Goal: Navigation & Orientation: Find specific page/section

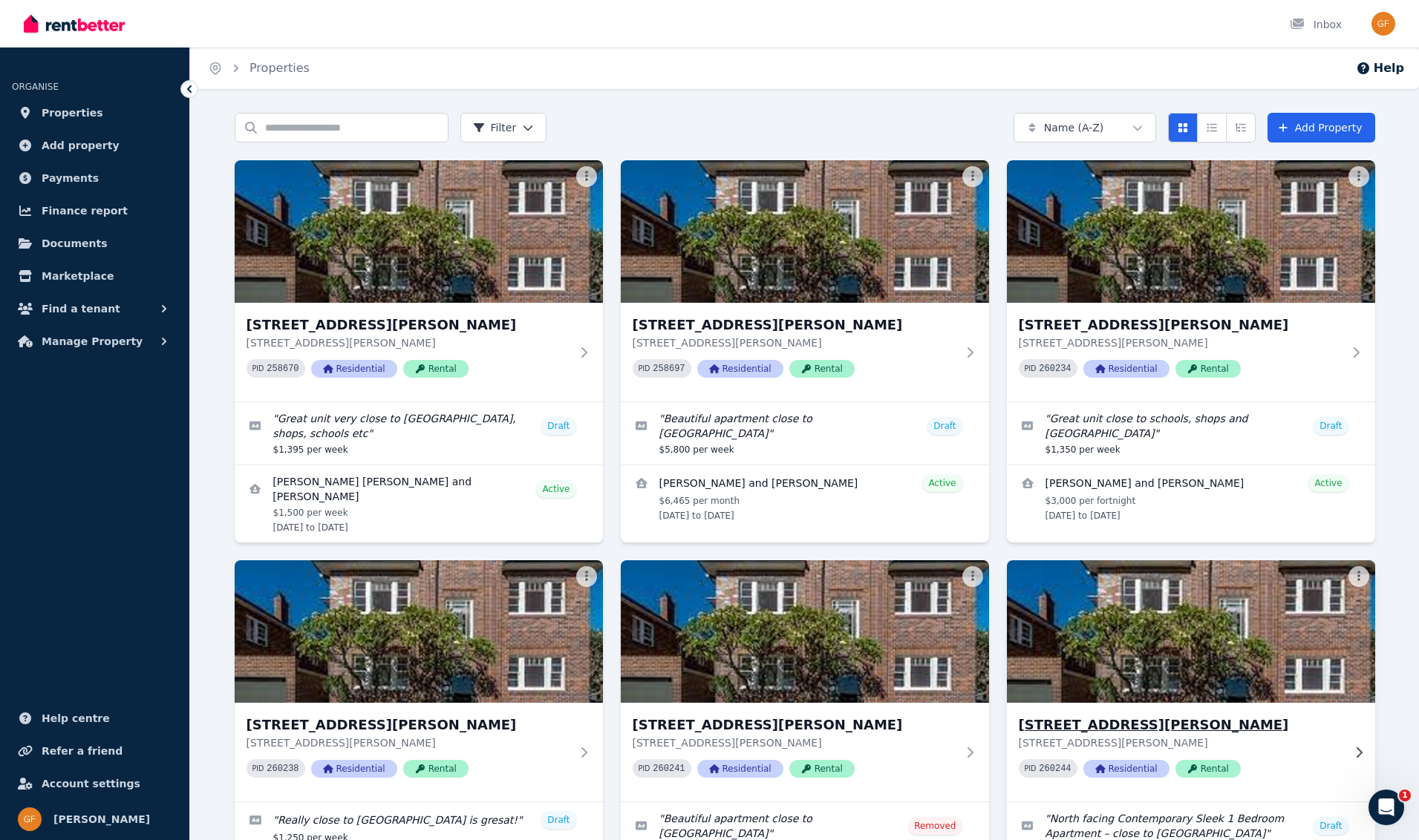
click at [1147, 770] on span "Residential" at bounding box center [1126, 768] width 86 height 18
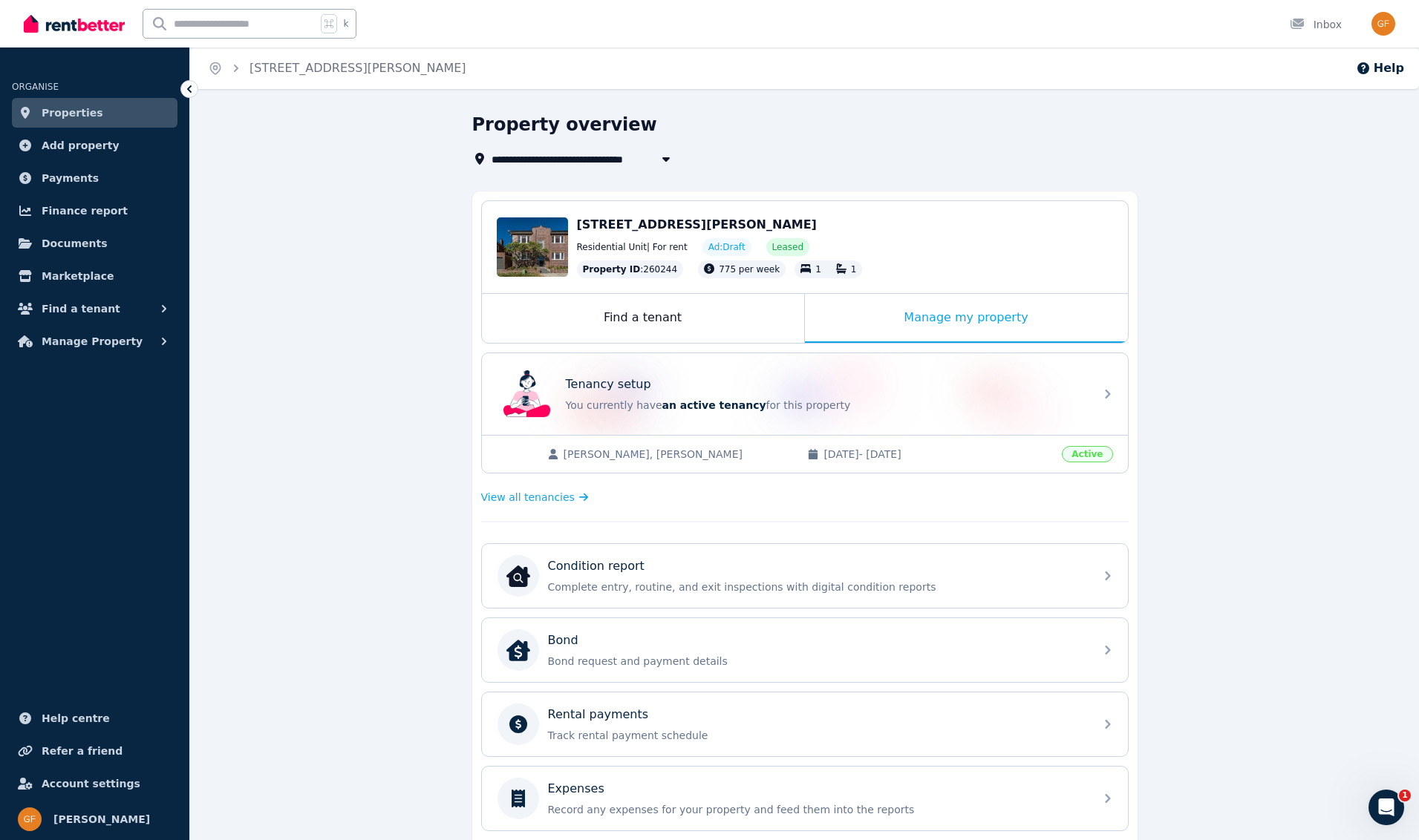
scroll to position [279, 0]
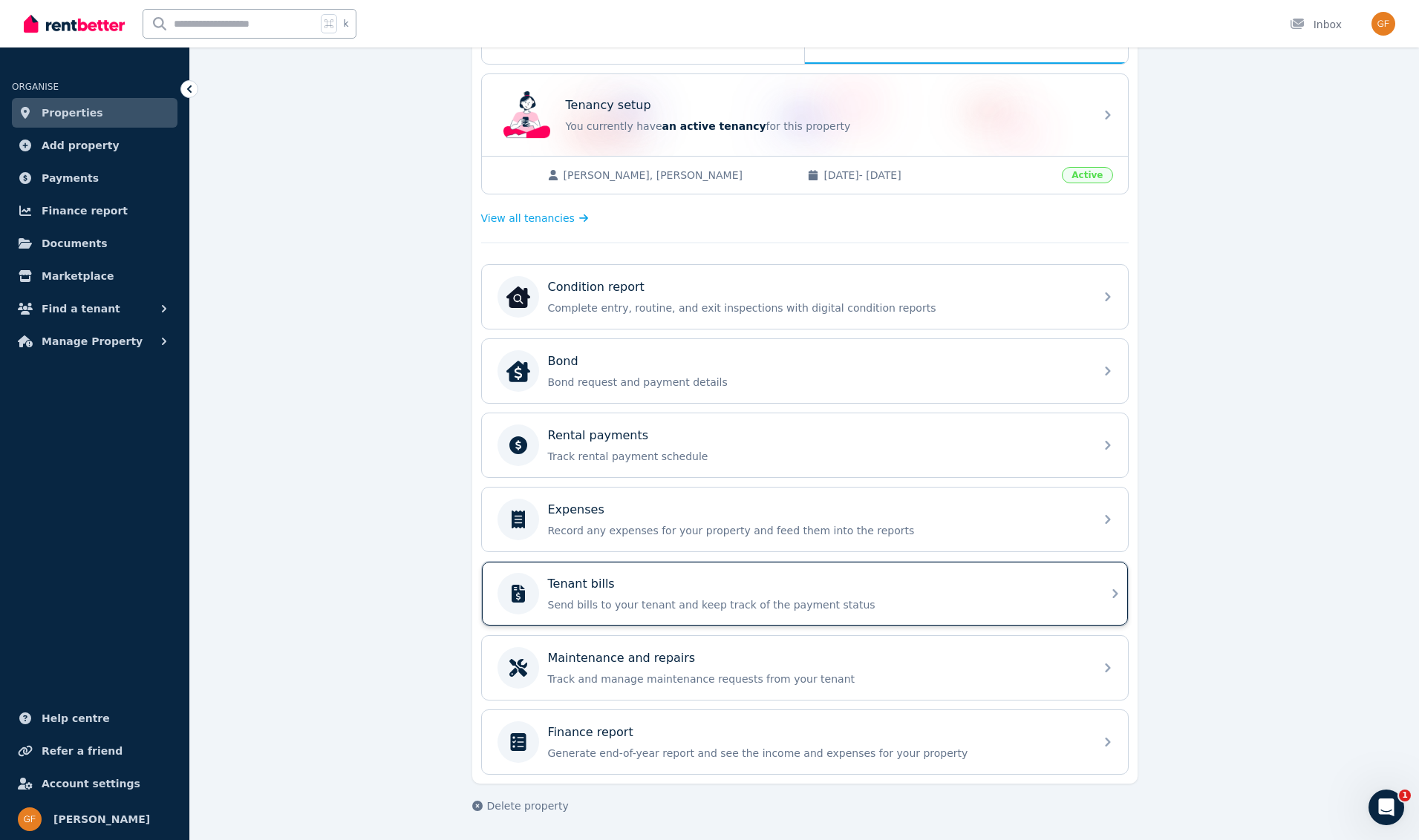
click at [727, 606] on p "Send bills to your tenant and keep track of the payment status" at bounding box center [817, 605] width 538 height 15
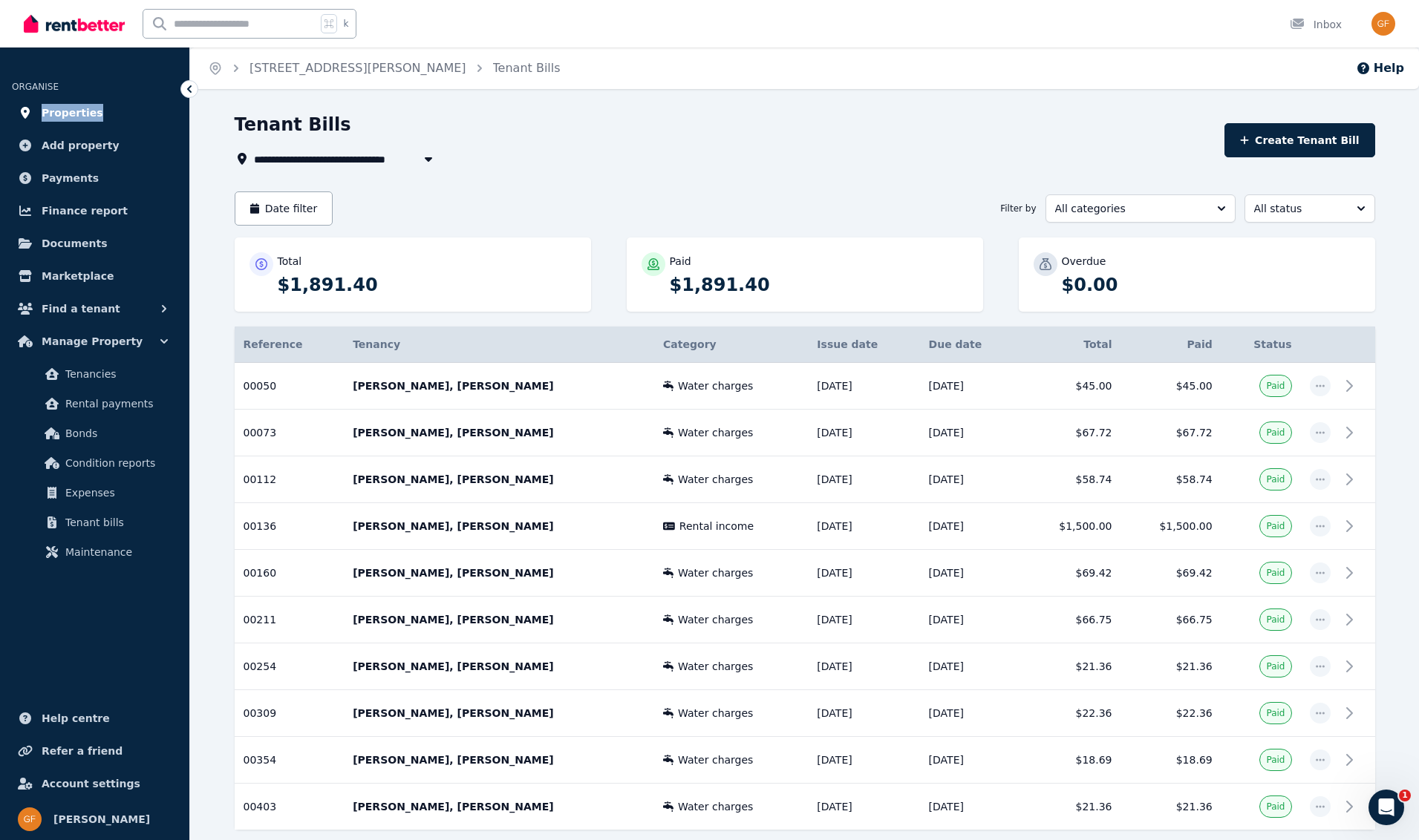
scroll to position [1, 0]
click at [58, 116] on span "Properties" at bounding box center [73, 112] width 62 height 18
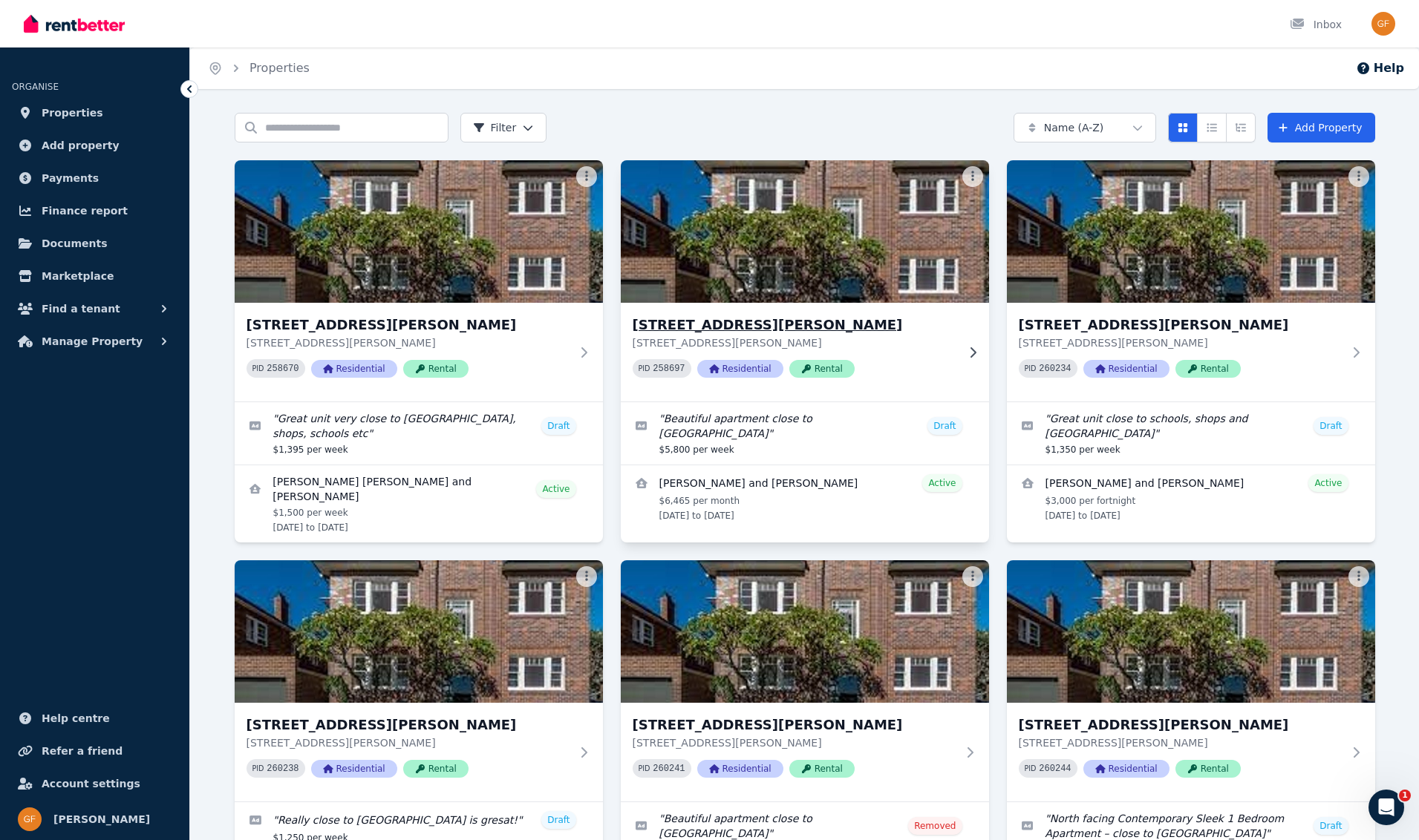
click at [737, 369] on span "Residential" at bounding box center [740, 369] width 86 height 18
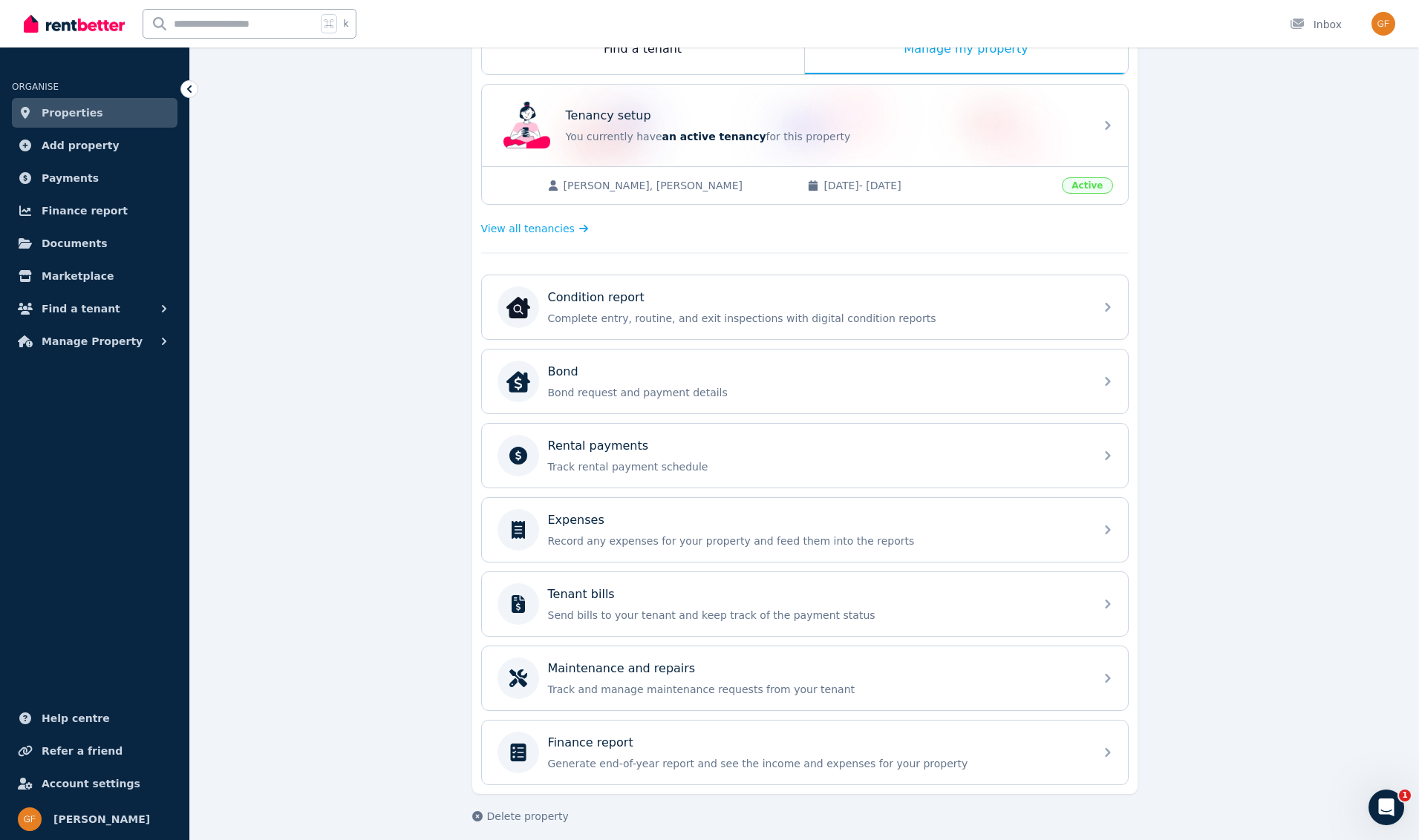
scroll to position [279, 0]
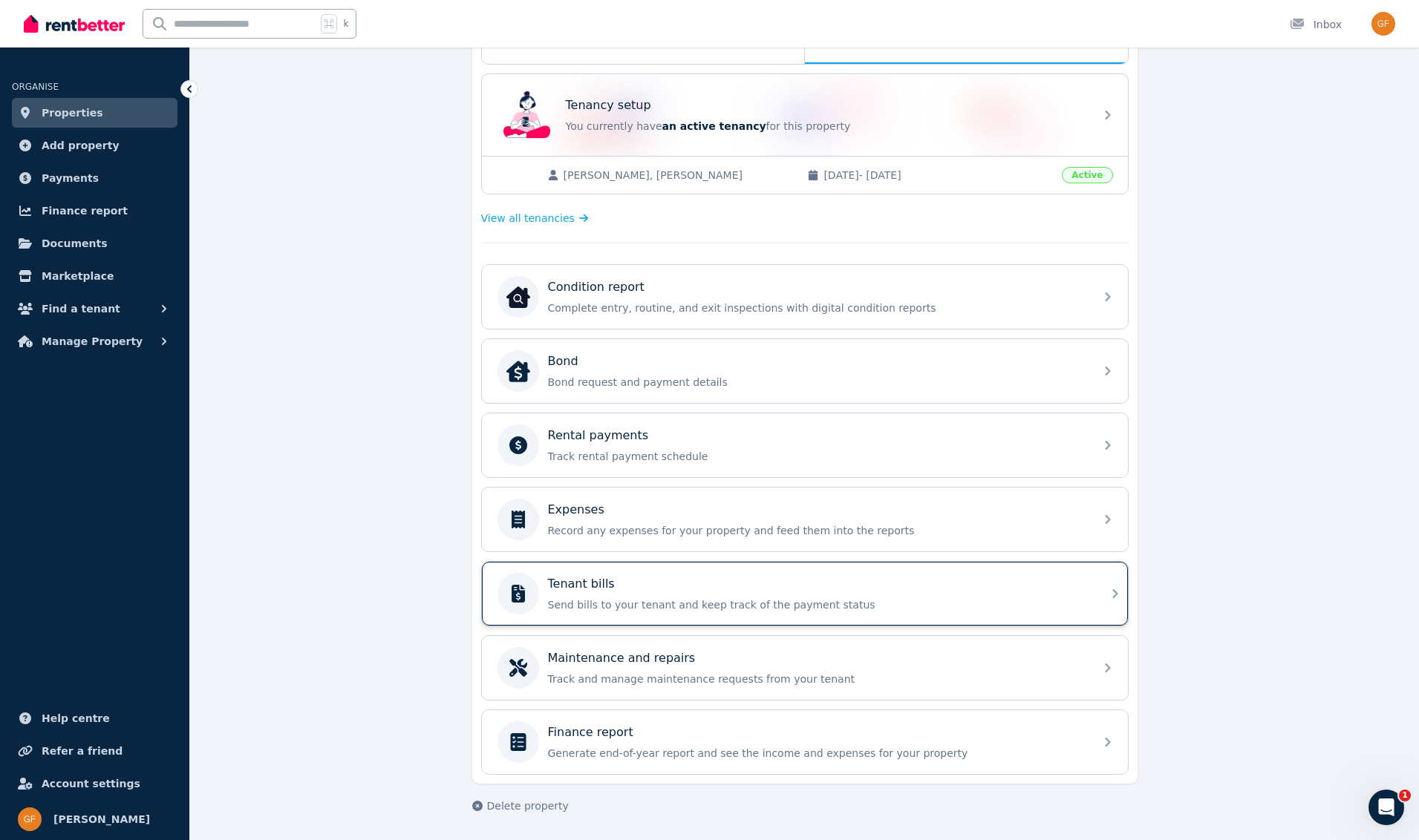
click at [597, 585] on p "Tenant bills" at bounding box center [582, 583] width 67 height 18
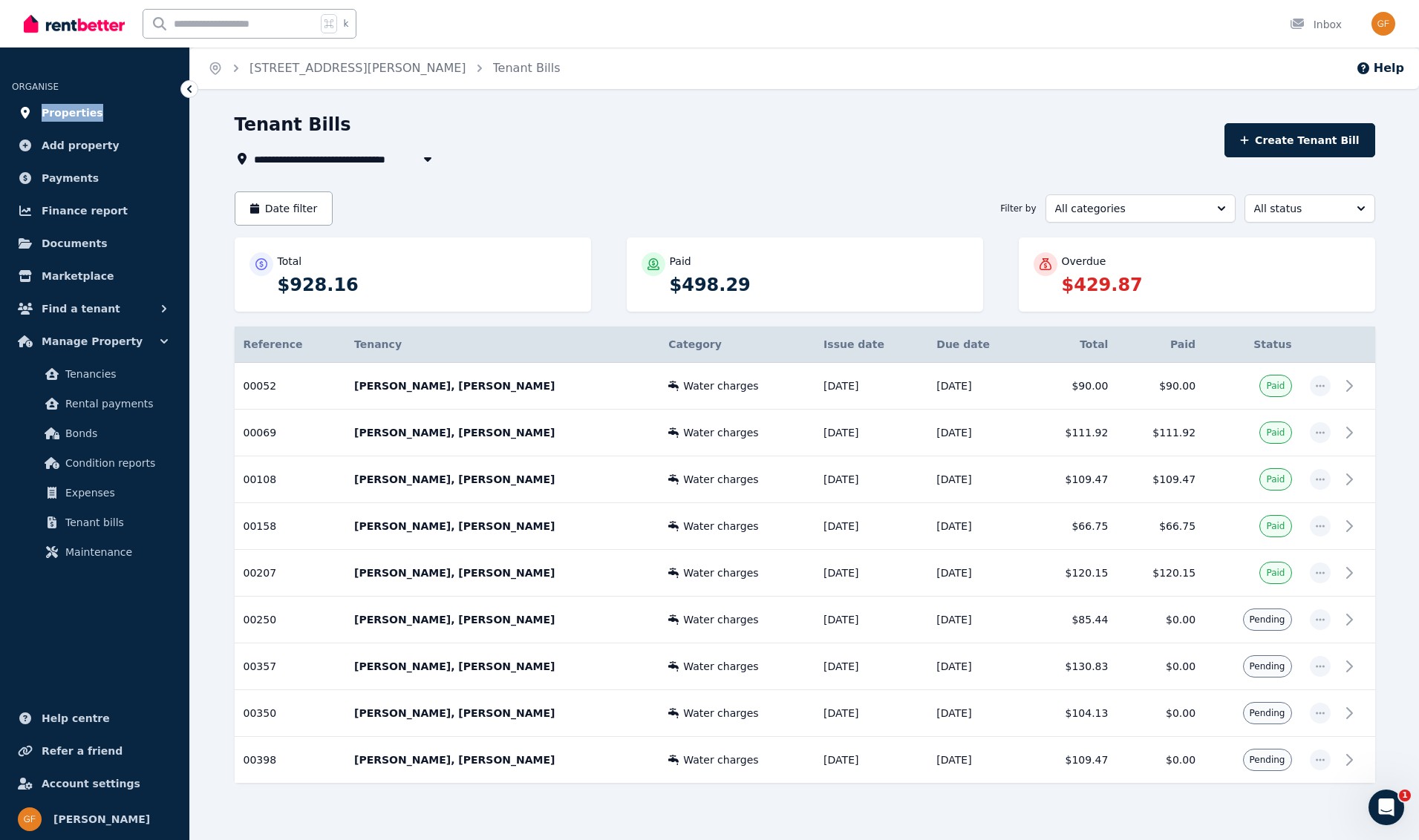
click at [65, 115] on span "Properties" at bounding box center [73, 112] width 62 height 18
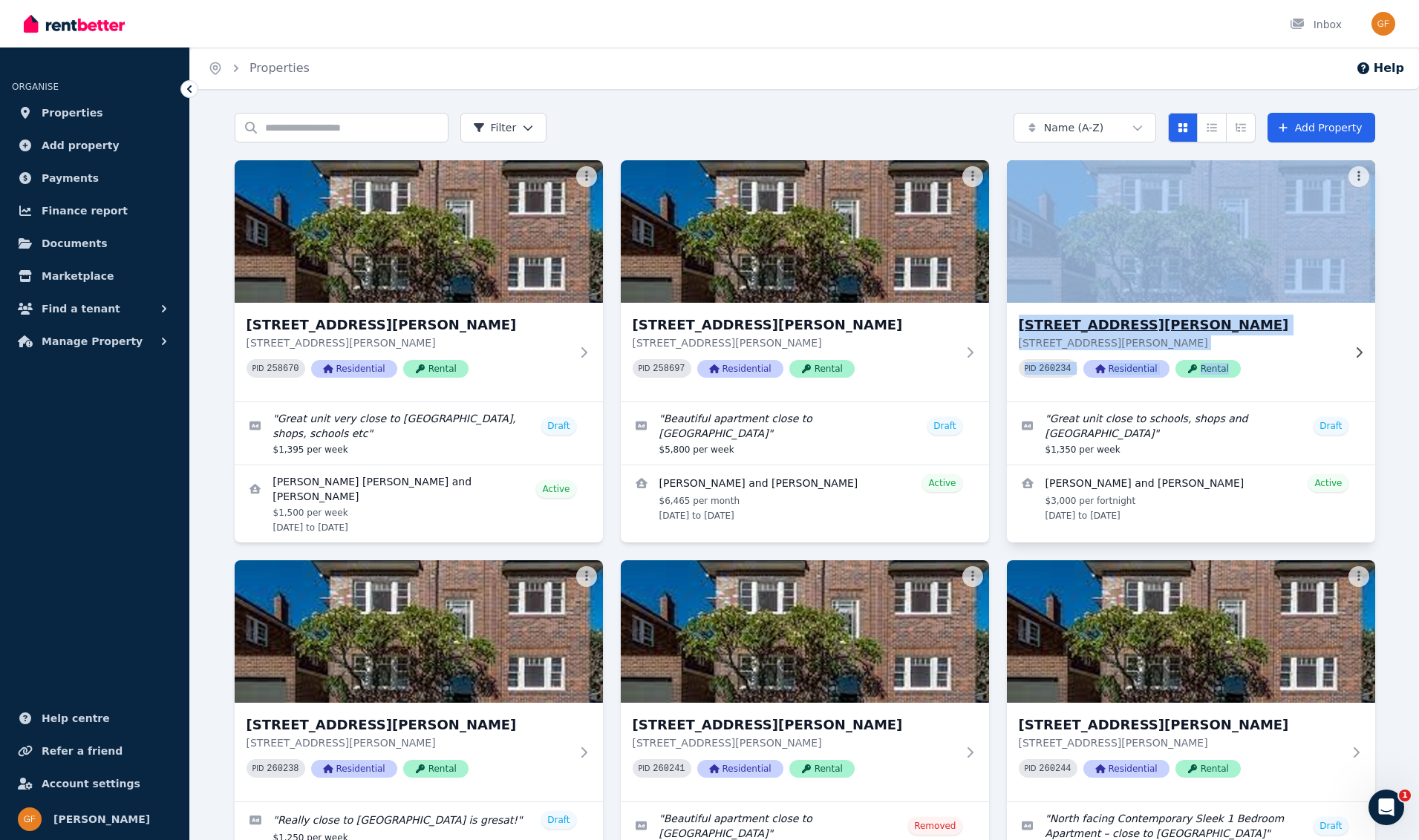
click at [1111, 371] on span "Residential" at bounding box center [1126, 369] width 86 height 18
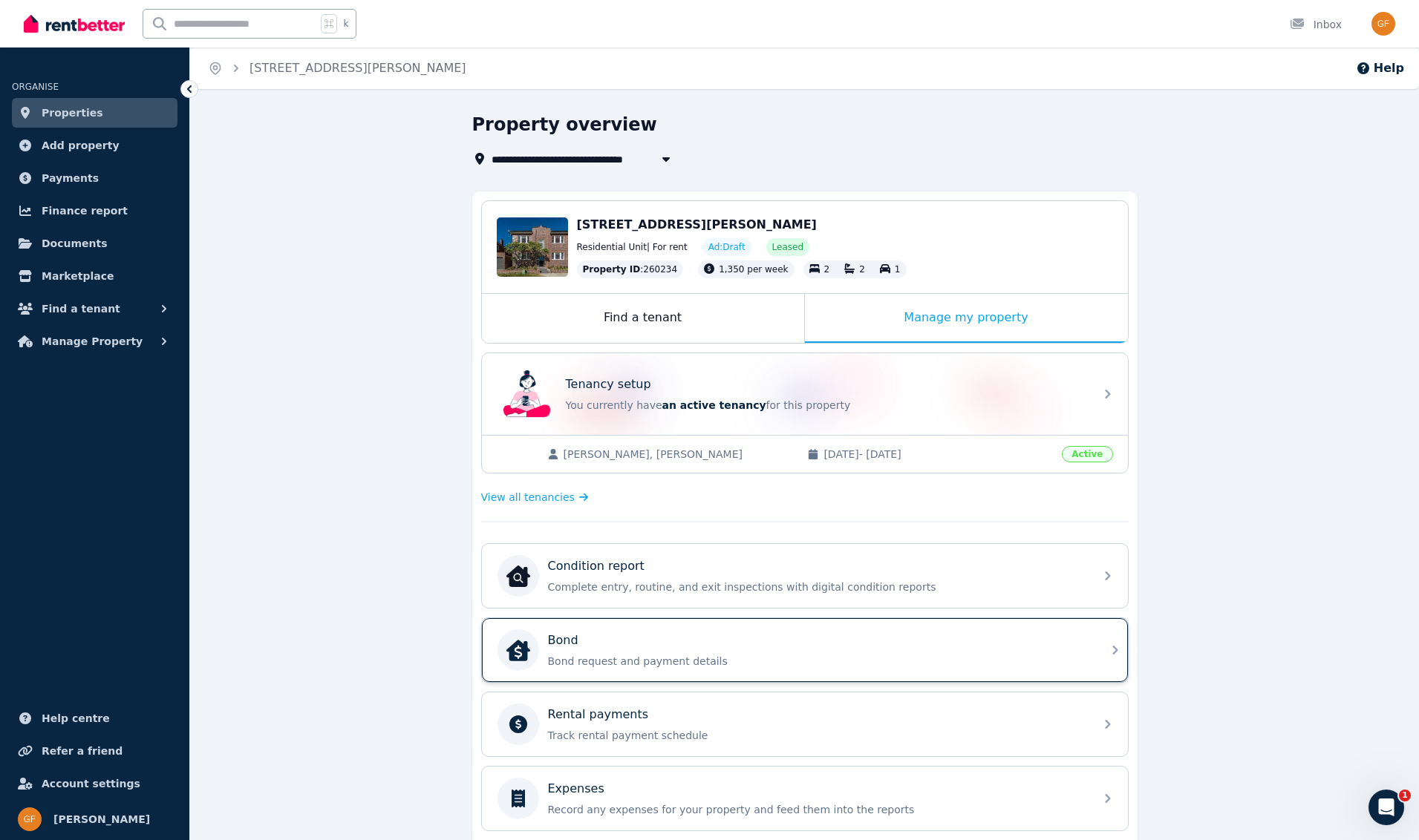
scroll to position [279, 0]
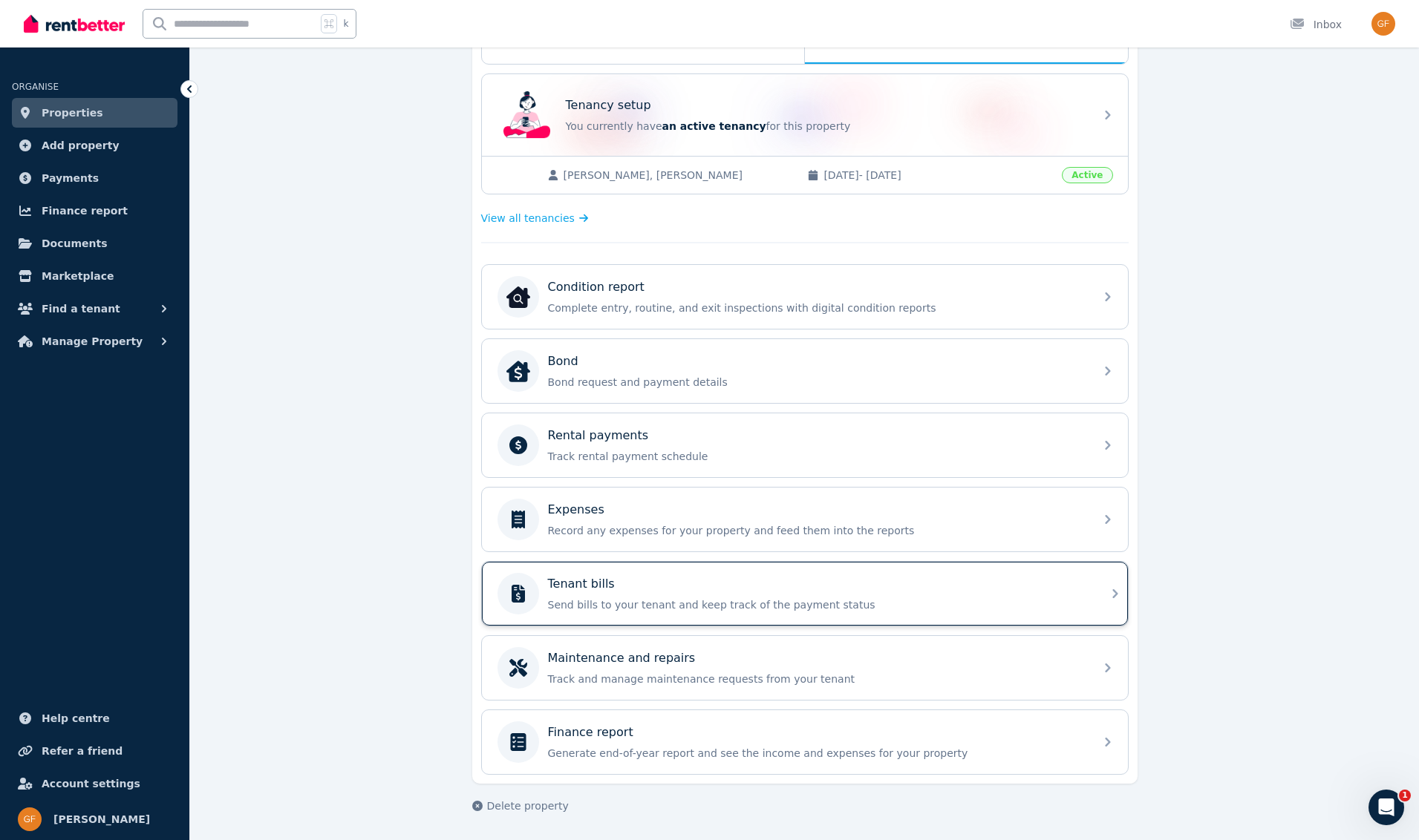
click at [604, 588] on p "Tenant bills" at bounding box center [582, 583] width 67 height 18
